Goal: Browse casually

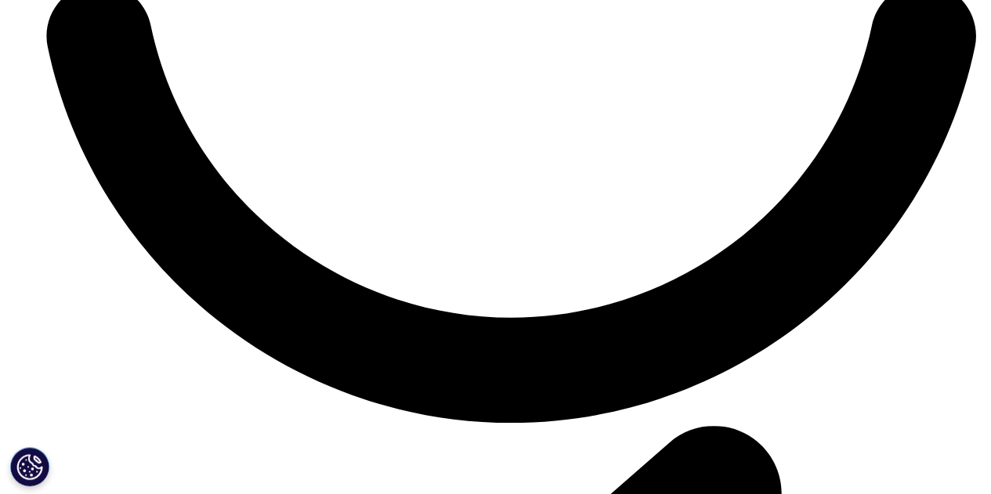
scroll to position [4577, 0]
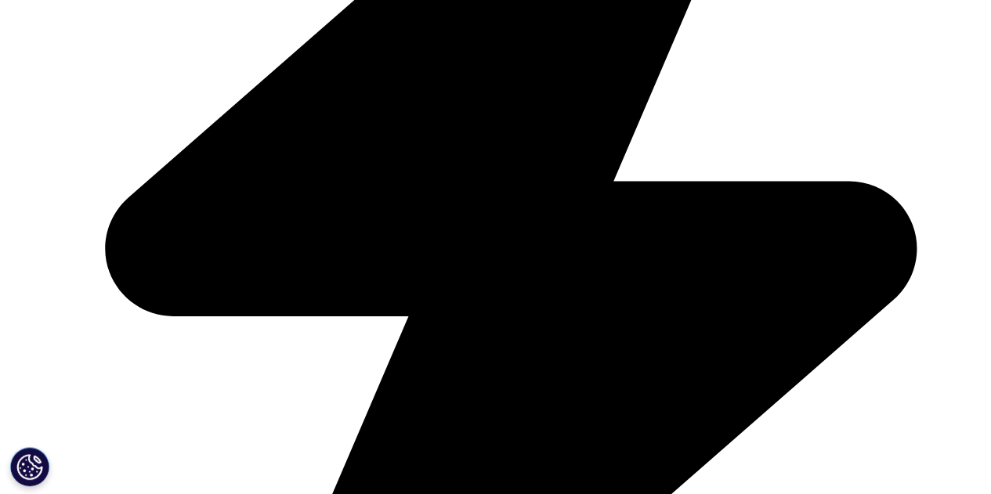
scroll to position [4577, 0]
